Goal: Information Seeking & Learning: Learn about a topic

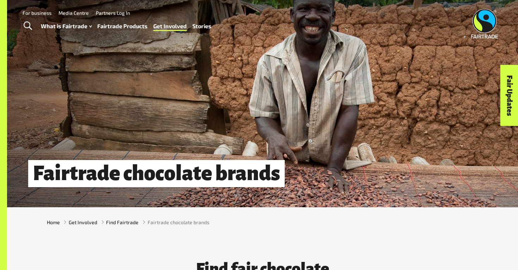
click at [114, 24] on link "Fairtrade Products" at bounding box center [122, 26] width 50 height 10
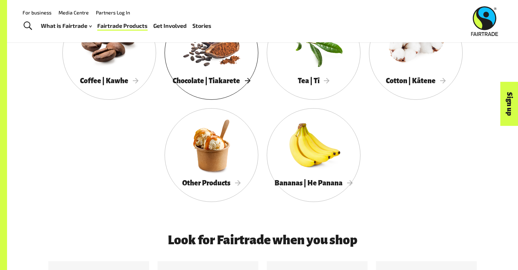
scroll to position [301, 0]
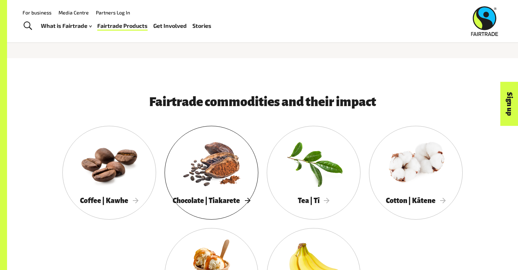
click at [224, 191] on div at bounding box center [212, 162] width 94 height 61
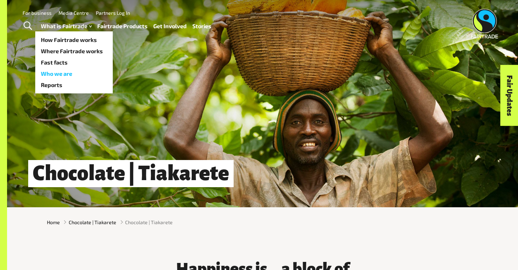
click at [58, 70] on link "Who we are" at bounding box center [74, 73] width 78 height 11
click at [59, 74] on link "Who we are" at bounding box center [74, 73] width 78 height 11
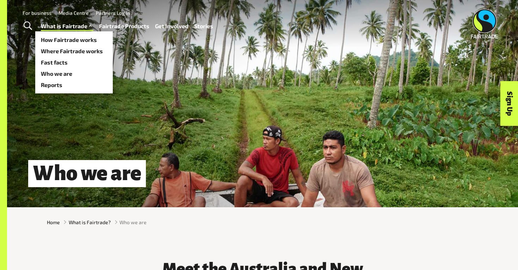
click at [78, 28] on link "What is Fairtrade" at bounding box center [67, 26] width 52 height 10
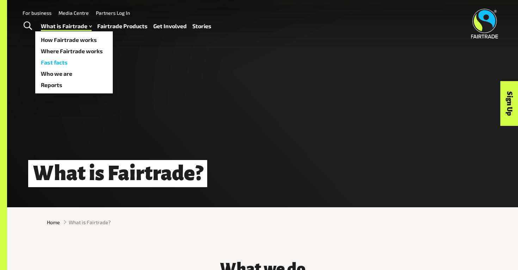
click at [50, 66] on link "Fast facts" at bounding box center [74, 62] width 78 height 11
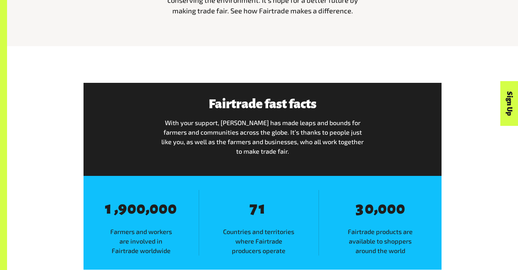
scroll to position [350, 0]
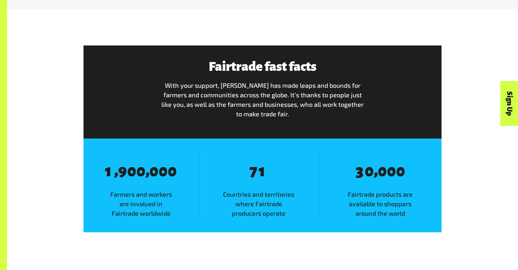
click at [343, 197] on span "Fairtrade products are available to shoppers around the world" at bounding box center [380, 204] width 123 height 29
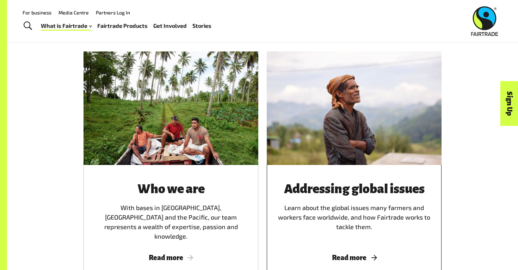
scroll to position [1014, 0]
